Goal: Task Accomplishment & Management: Complete application form

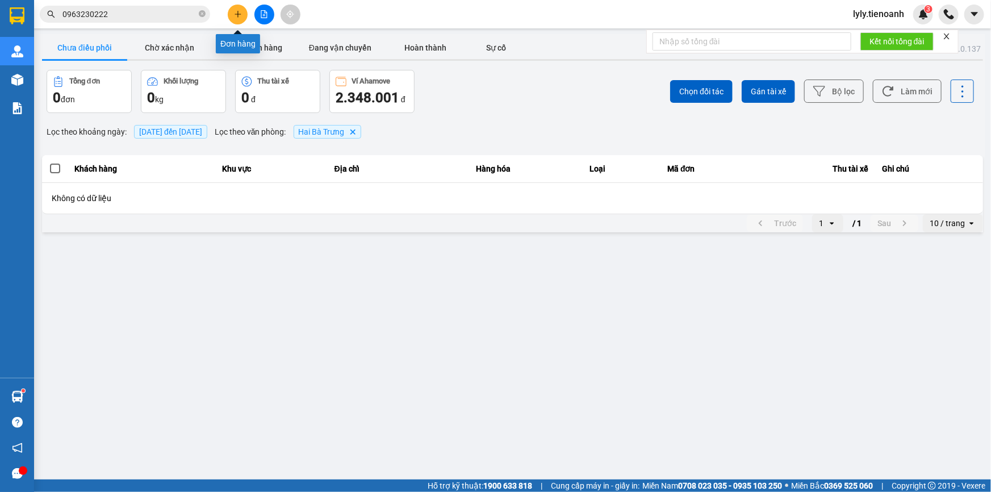
click at [234, 12] on icon "plus" at bounding box center [238, 14] width 8 height 8
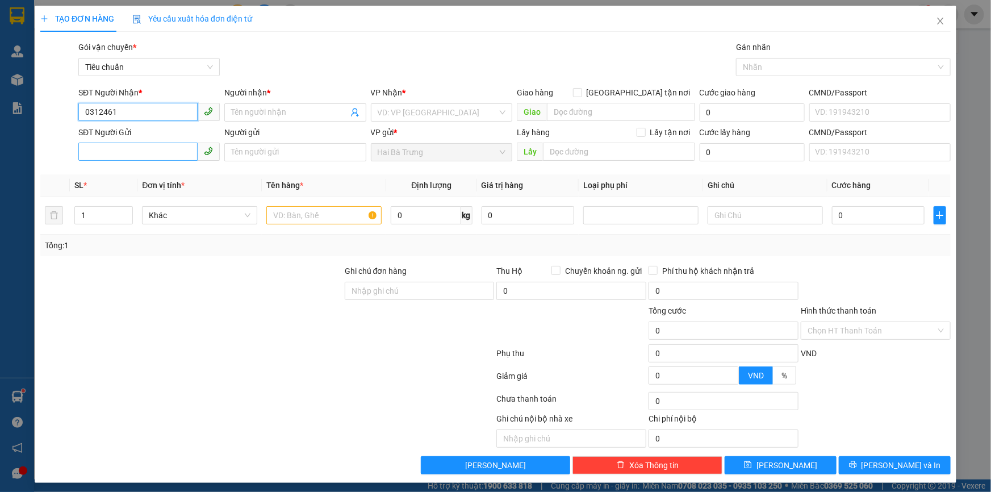
type input "0312461"
click at [137, 148] on input "SĐT Người Gửi" at bounding box center [137, 152] width 119 height 18
type input "01245652"
click at [392, 117] on input "search" at bounding box center [438, 112] width 120 height 17
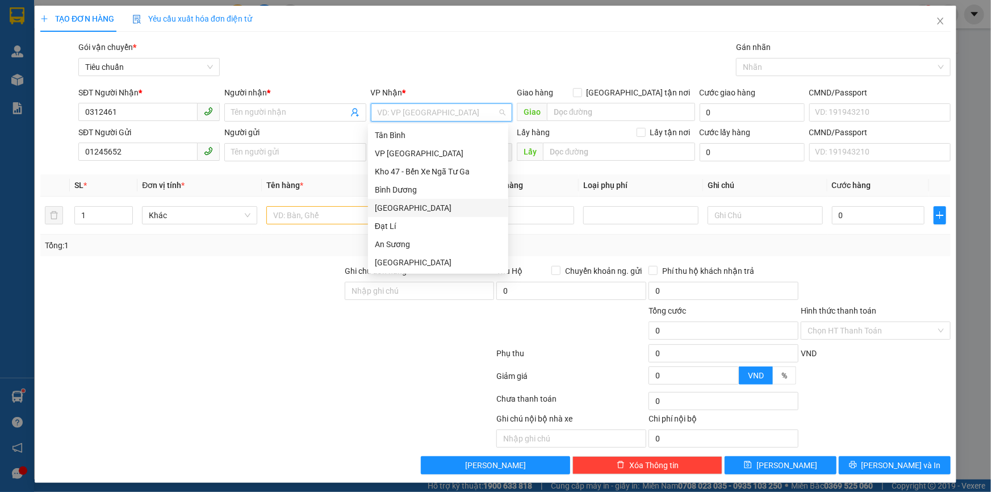
click at [386, 205] on div "[GEOGRAPHIC_DATA]" at bounding box center [438, 208] width 127 height 12
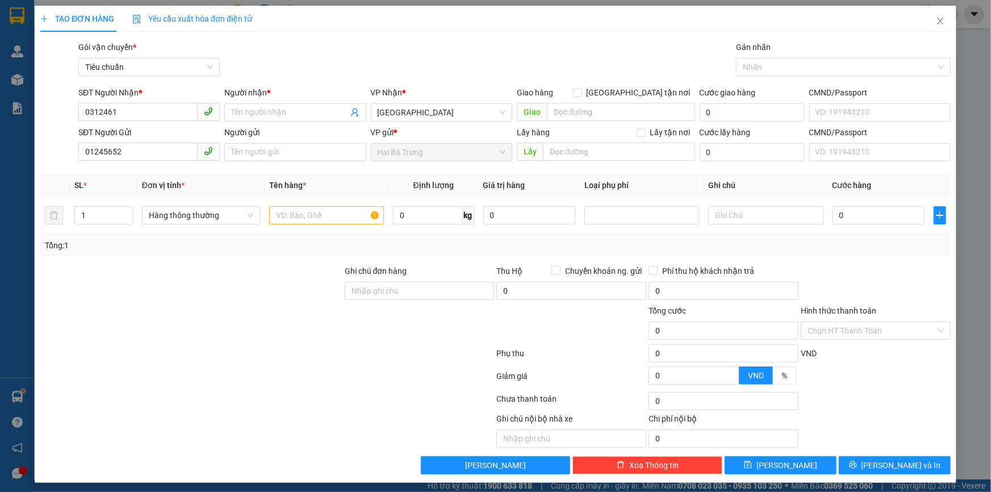
click at [110, 304] on div at bounding box center [191, 324] width 304 height 40
click at [217, 214] on span "Hàng thông thường" at bounding box center [201, 215] width 104 height 17
click at [109, 307] on div at bounding box center [191, 324] width 304 height 40
click at [416, 220] on input "0" at bounding box center [428, 215] width 70 height 18
type input "20"
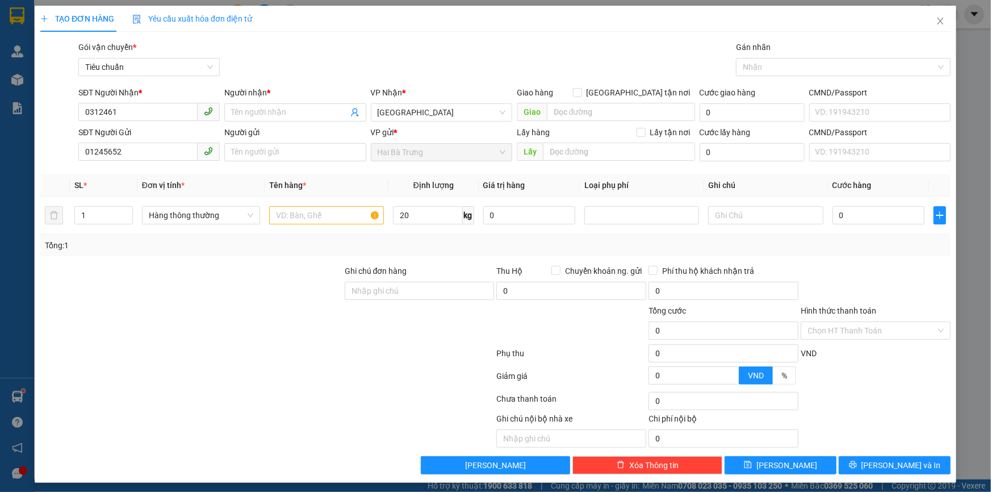
click at [261, 312] on div at bounding box center [191, 324] width 304 height 40
type input "55.000"
click at [426, 216] on input "20" at bounding box center [428, 215] width 70 height 18
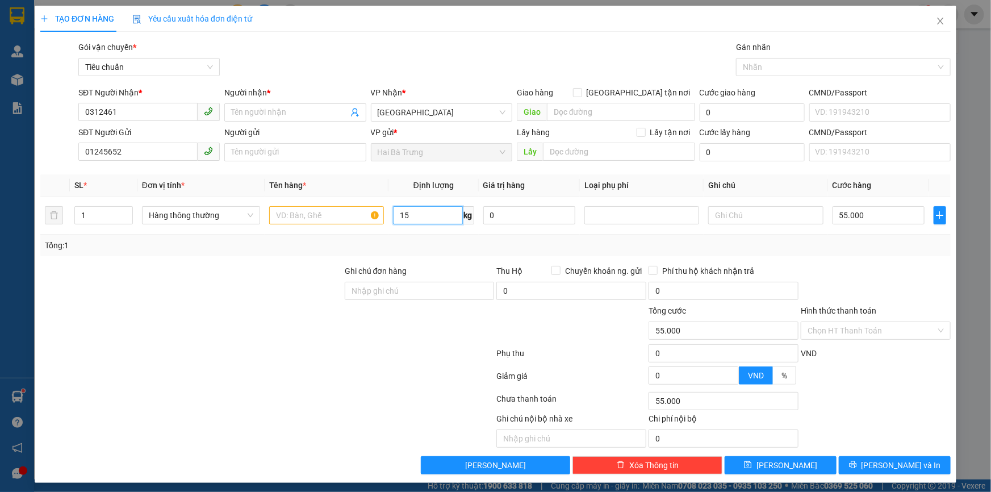
type input "15"
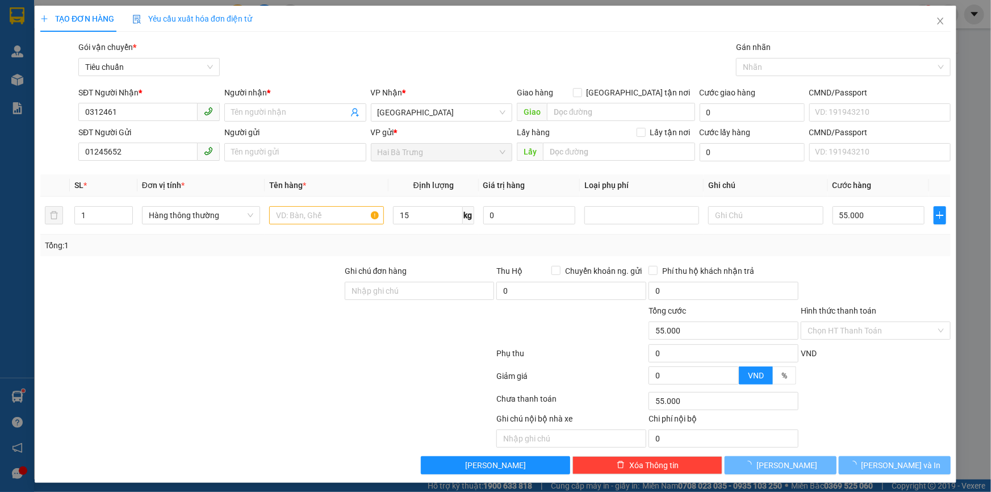
click at [298, 299] on div at bounding box center [191, 285] width 304 height 40
type input "50.000"
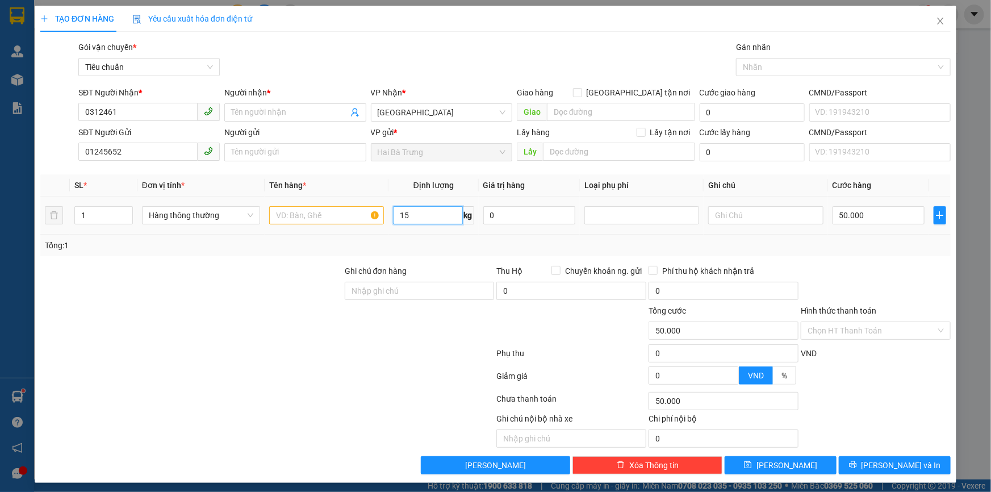
click at [417, 217] on input "15" at bounding box center [428, 215] width 70 height 18
type input "22"
click at [287, 320] on div at bounding box center [191, 324] width 304 height 40
type input "60.000"
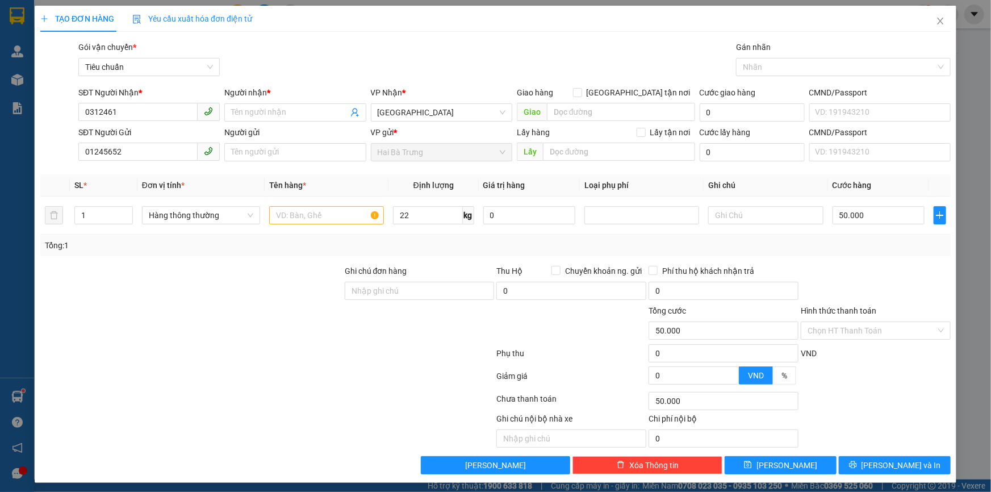
type input "60.000"
click at [937, 21] on icon "close" at bounding box center [940, 21] width 6 height 7
